Goal: Transaction & Acquisition: Book appointment/travel/reservation

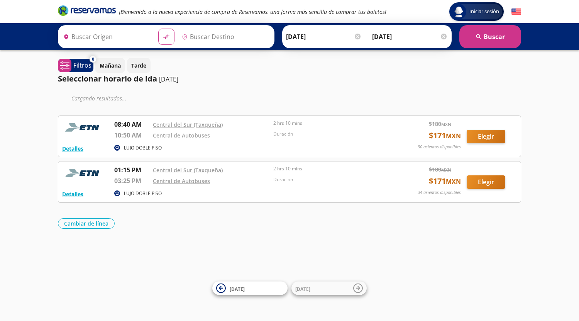
type input "Central del Sur (taxqueña), [GEOGRAPHIC_DATA]"
type input "Toluca, [GEOGRAPHIC_DATA]"
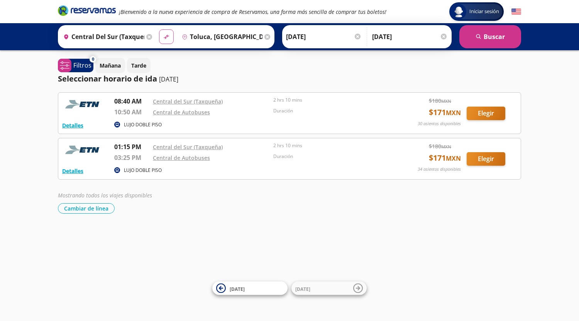
click at [163, 35] on icon "material-symbols:compare-arrows-rounded" at bounding box center [166, 36] width 7 height 7
type input "Toluca, [GEOGRAPHIC_DATA]"
type input "Central del Sur (taxqueña), [GEOGRAPHIC_DATA]"
click at [487, 37] on button "search [GEOGRAPHIC_DATA]" at bounding box center [490, 36] width 62 height 23
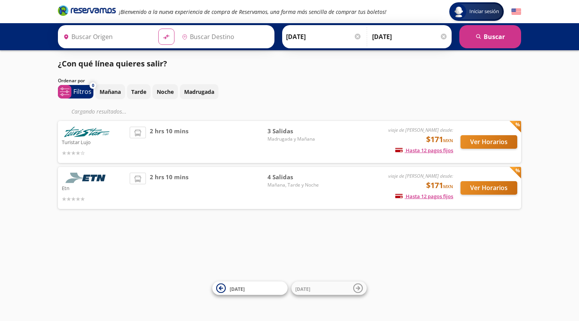
type input "Toluca, [GEOGRAPHIC_DATA]"
type input "Central del Sur (taxqueña), [GEOGRAPHIC_DATA]"
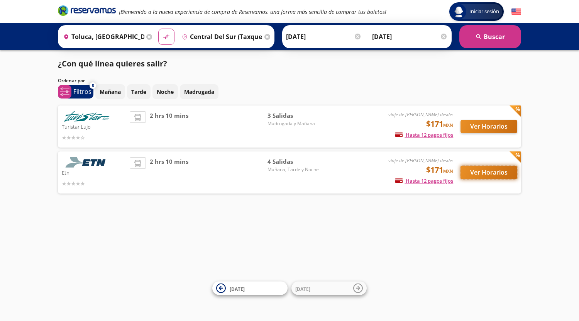
click at [482, 171] on button "Ver Horarios" at bounding box center [489, 173] width 57 height 14
click at [486, 122] on button "Ver Horarios" at bounding box center [489, 127] width 57 height 14
click at [496, 171] on button "Ver Horarios" at bounding box center [489, 173] width 57 height 14
